Goal: Find specific page/section: Find specific page/section

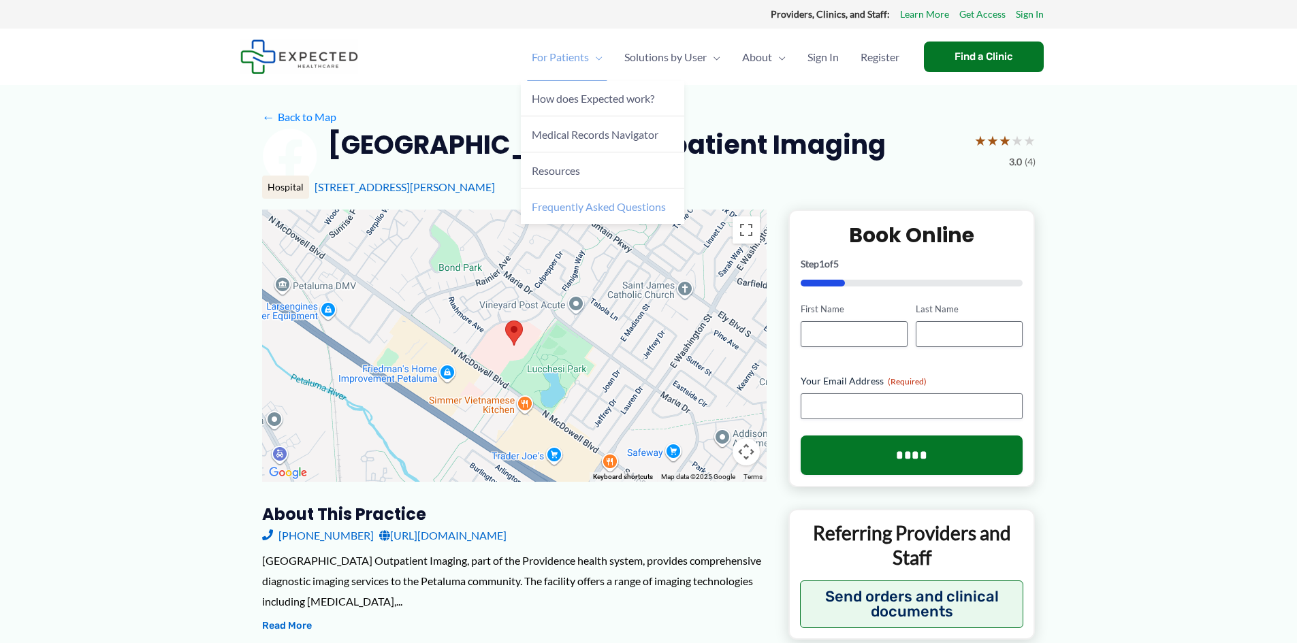
click at [567, 206] on span "Frequently Asked Questions" at bounding box center [599, 206] width 134 height 13
click at [452, 537] on link "[URL][DOMAIN_NAME]" at bounding box center [442, 536] width 127 height 20
